Goal: Task Accomplishment & Management: Complete application form

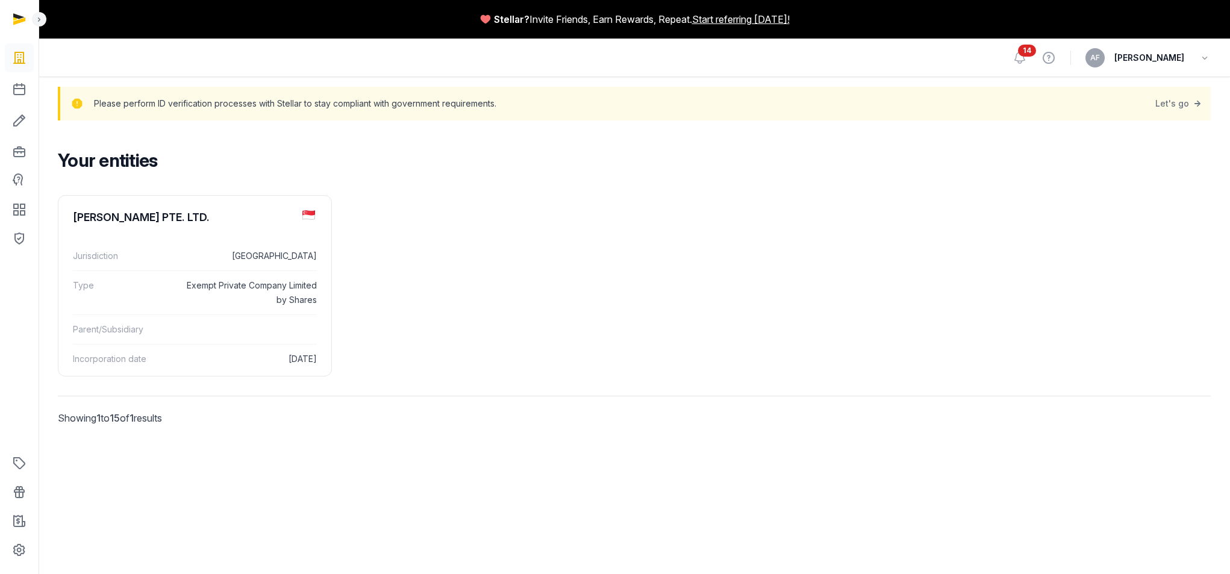
click at [1018, 54] on span "14" at bounding box center [1027, 51] width 18 height 12
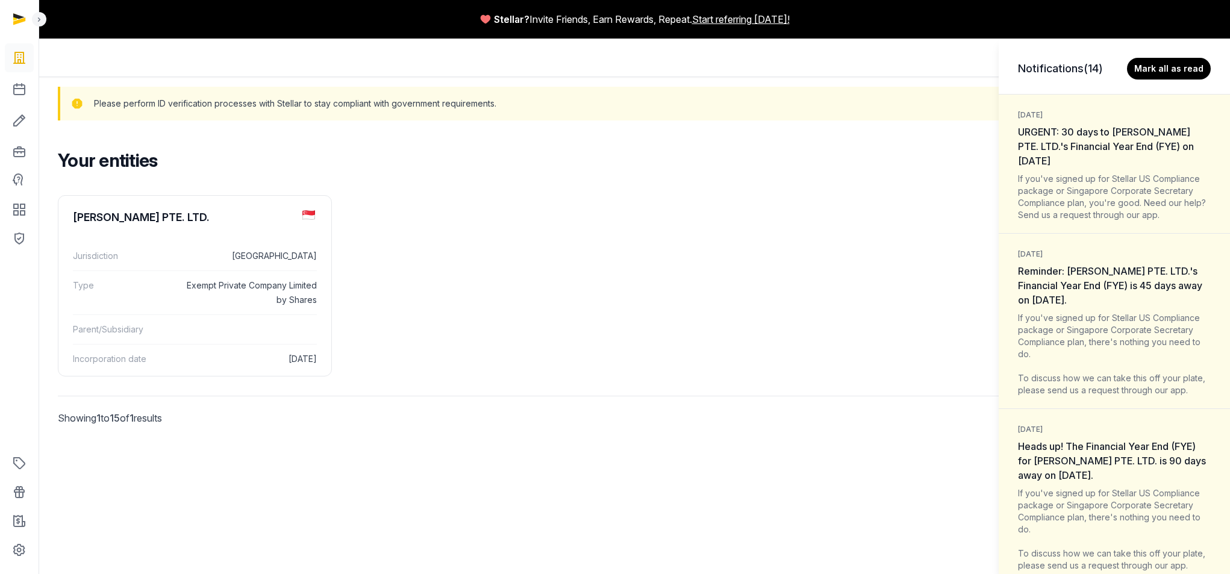
click at [1070, 179] on div "If you've signed up for Stellar US Compliance package or Singapore Corporate Se…" at bounding box center [1114, 197] width 193 height 48
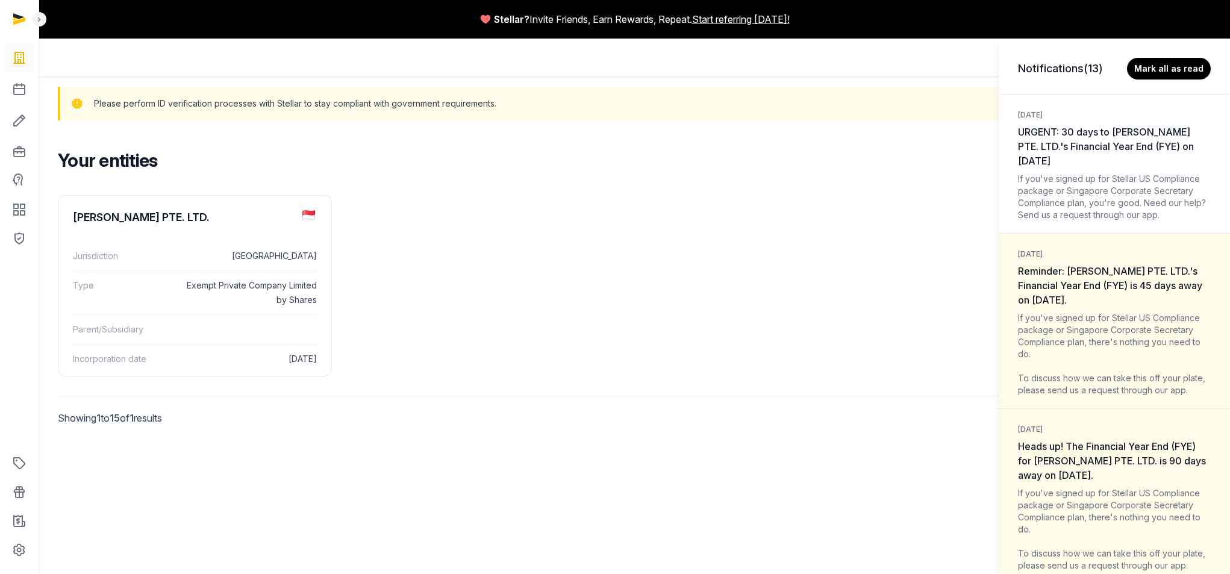
click at [17, 176] on div "Notifications (13) [PERSON_NAME] all as read [DATE] URGENT: 30 days to [PERSON_…" at bounding box center [615, 287] width 1230 height 574
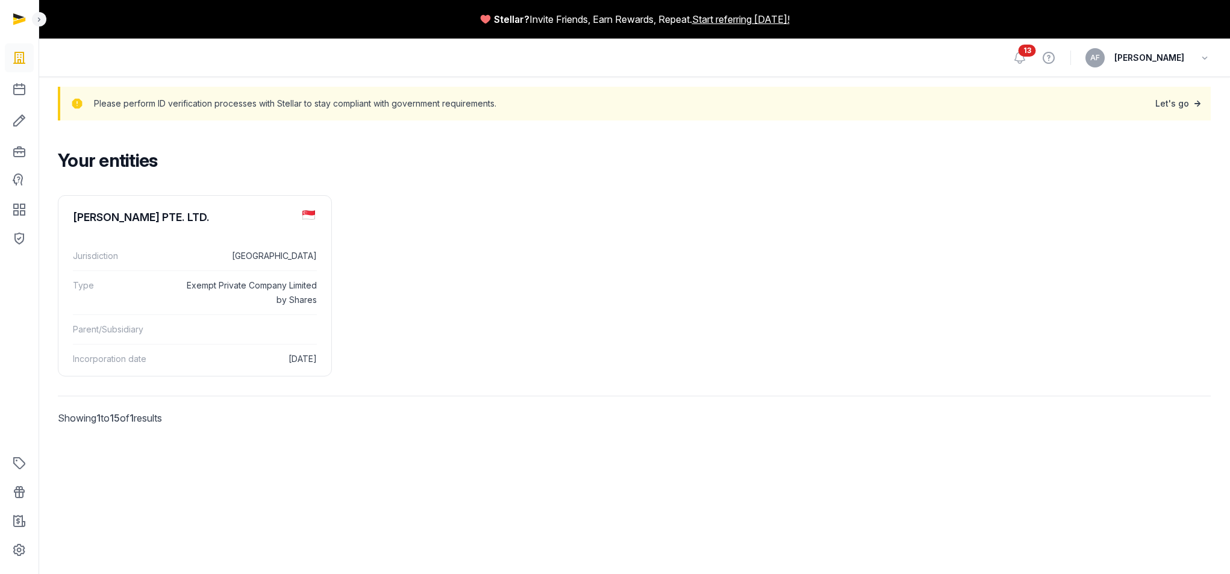
click at [1163, 102] on link "Let's go" at bounding box center [1179, 103] width 48 height 17
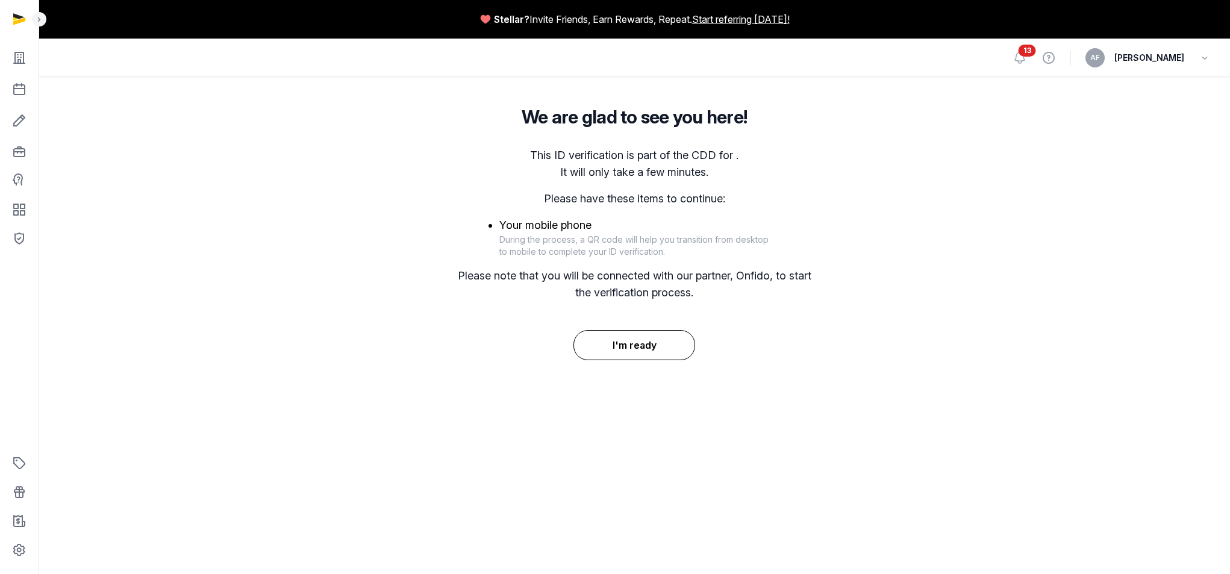
click at [641, 340] on button "I'm ready" at bounding box center [634, 345] width 122 height 30
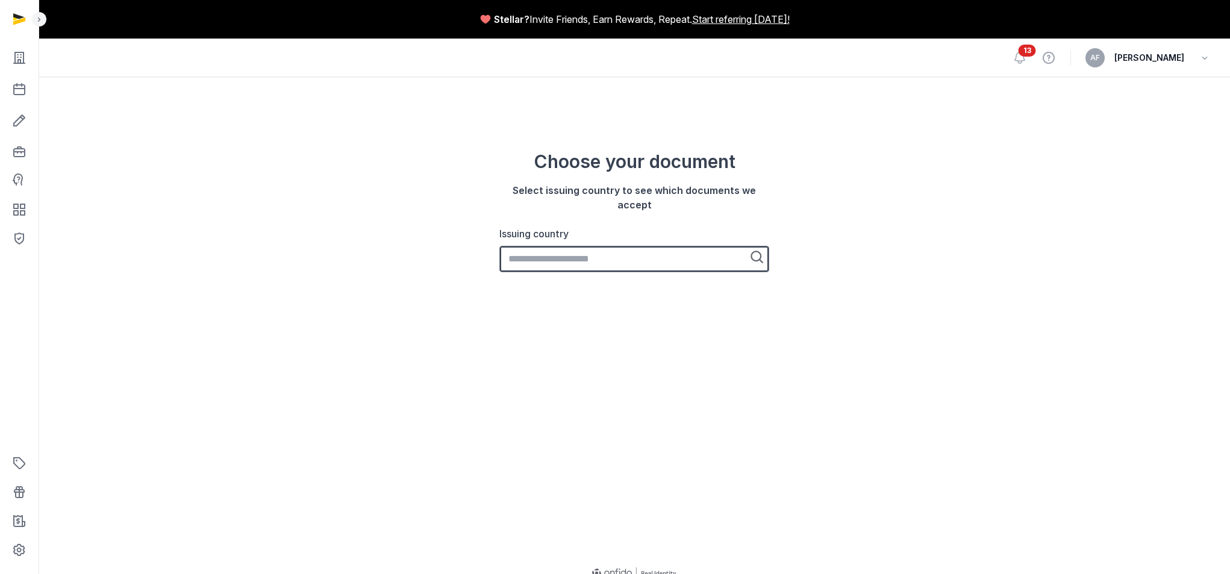
click at [615, 257] on input "Issuing country" at bounding box center [634, 259] width 270 height 26
click at [602, 280] on li "[GEOGRAPHIC_DATA]" at bounding box center [633, 282] width 267 height 20
type input "*********"
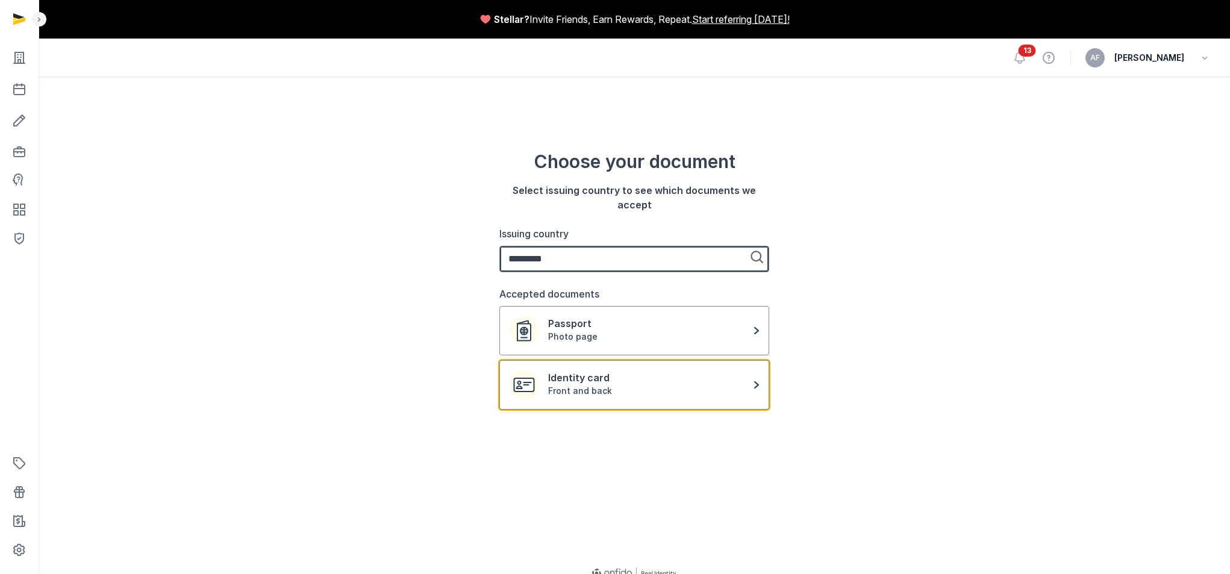
click at [686, 396] on div "Front and back" at bounding box center [651, 391] width 206 height 12
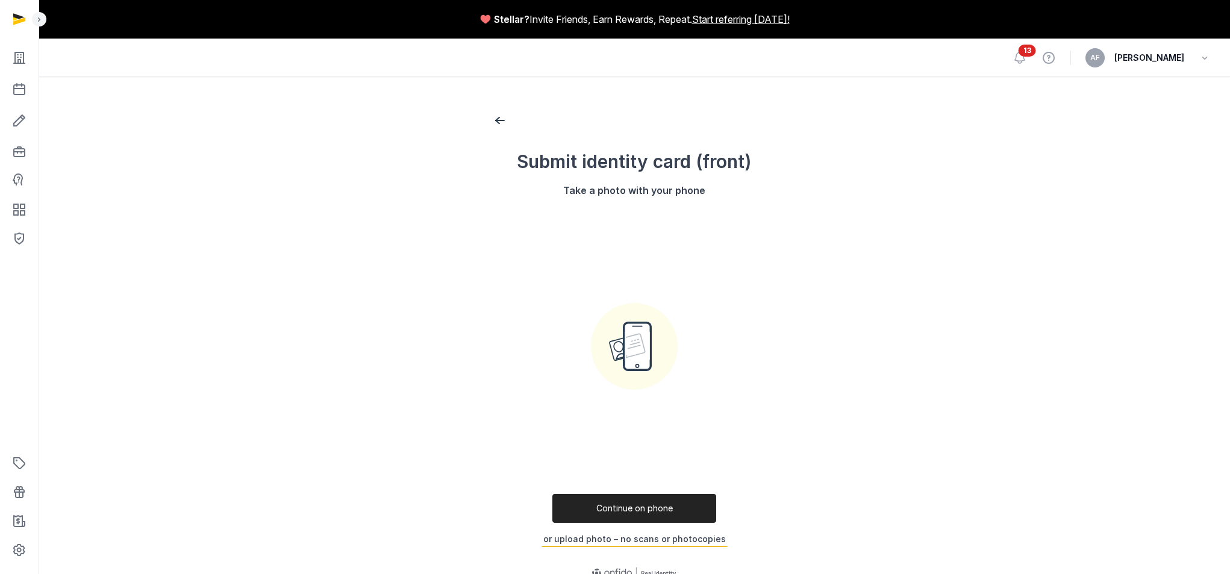
scroll to position [33, 0]
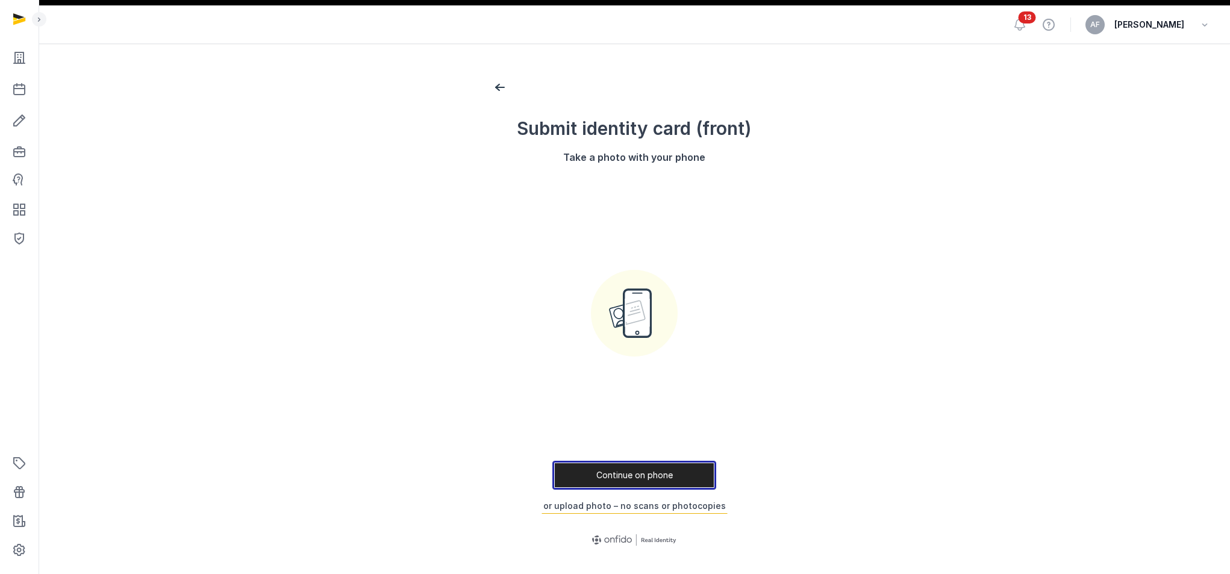
click at [650, 470] on button "Continue on phone" at bounding box center [634, 475] width 164 height 29
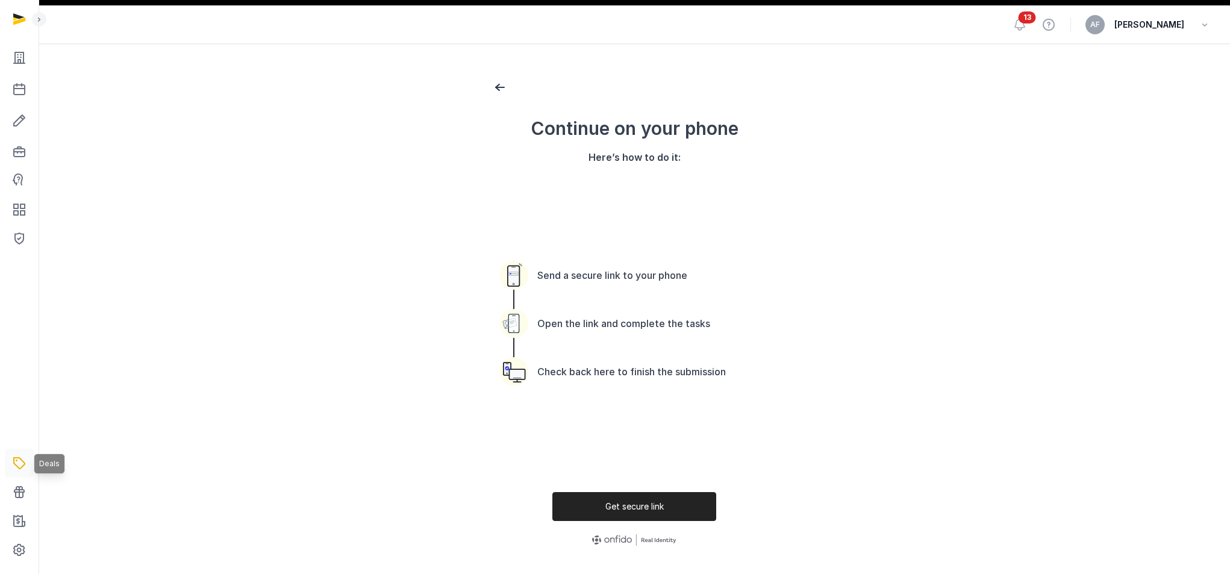
click at [17, 464] on icon at bounding box center [19, 462] width 14 height 19
